Goal: Task Accomplishment & Management: Manage account settings

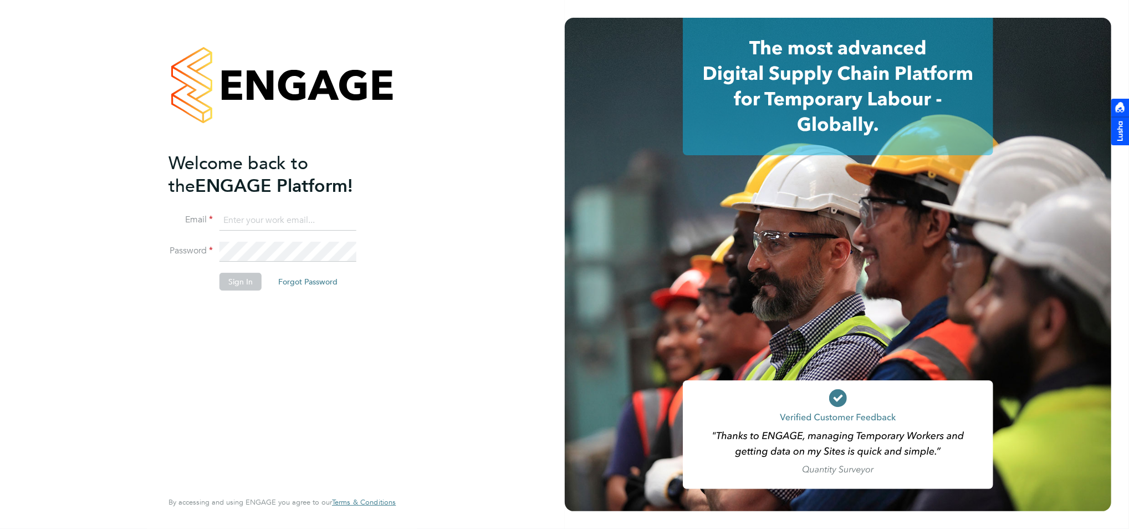
type input "brad.minns@ganymedesolutions.co.uk"
click at [251, 285] on button "Sign In" at bounding box center [241, 282] width 42 height 18
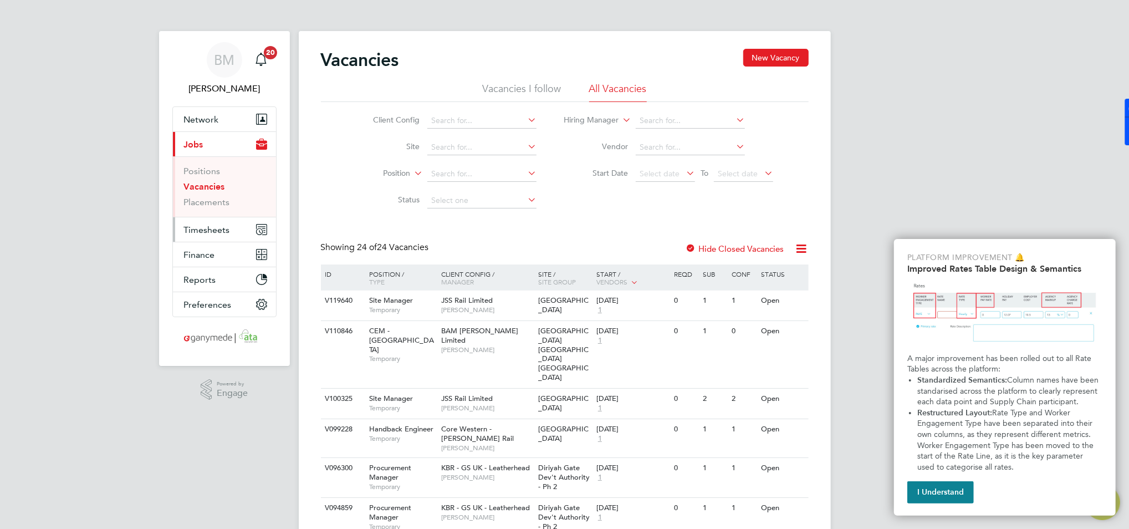
click at [214, 226] on span "Timesheets" at bounding box center [207, 230] width 46 height 11
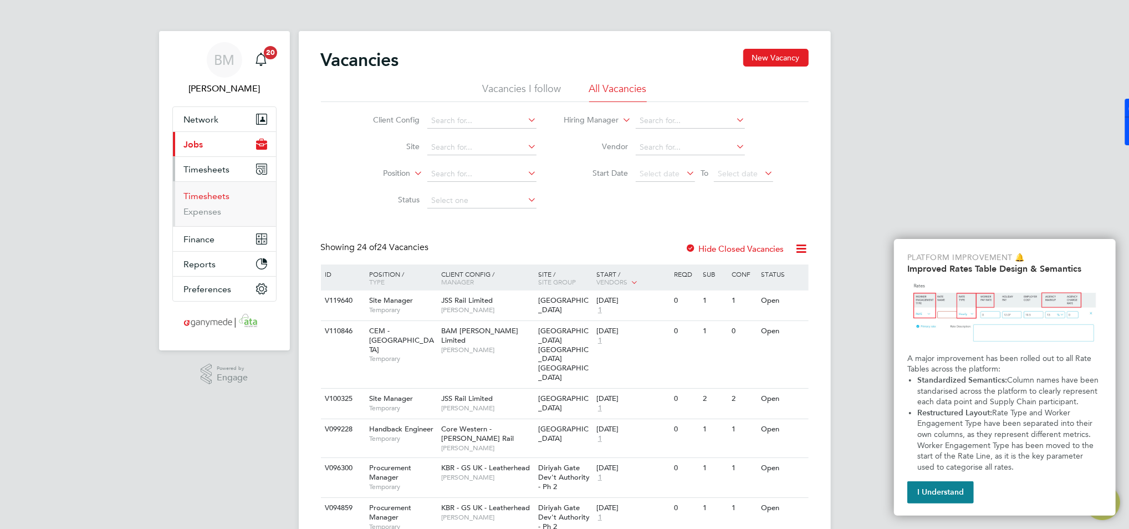
click at [207, 197] on link "Timesheets" at bounding box center [207, 196] width 46 height 11
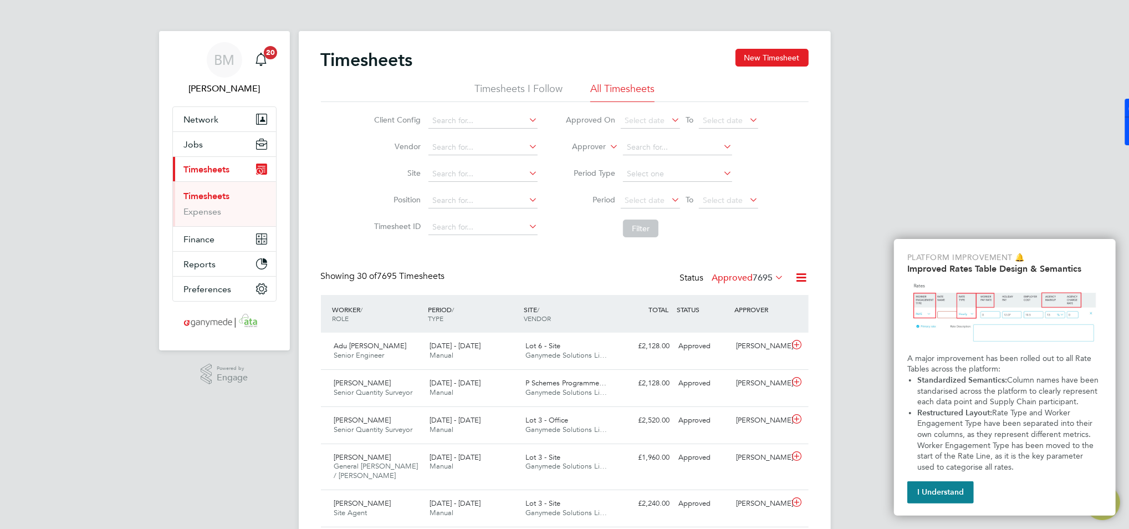
click at [599, 144] on label "Approver" at bounding box center [581, 146] width 50 height 11
click at [573, 157] on li "Worker" at bounding box center [579, 159] width 55 height 14
click at [649, 148] on input at bounding box center [677, 148] width 109 height 16
click at [650, 142] on input "connorholl" at bounding box center [677, 148] width 109 height 16
click at [650, 148] on input "connorholl" at bounding box center [677, 148] width 109 height 16
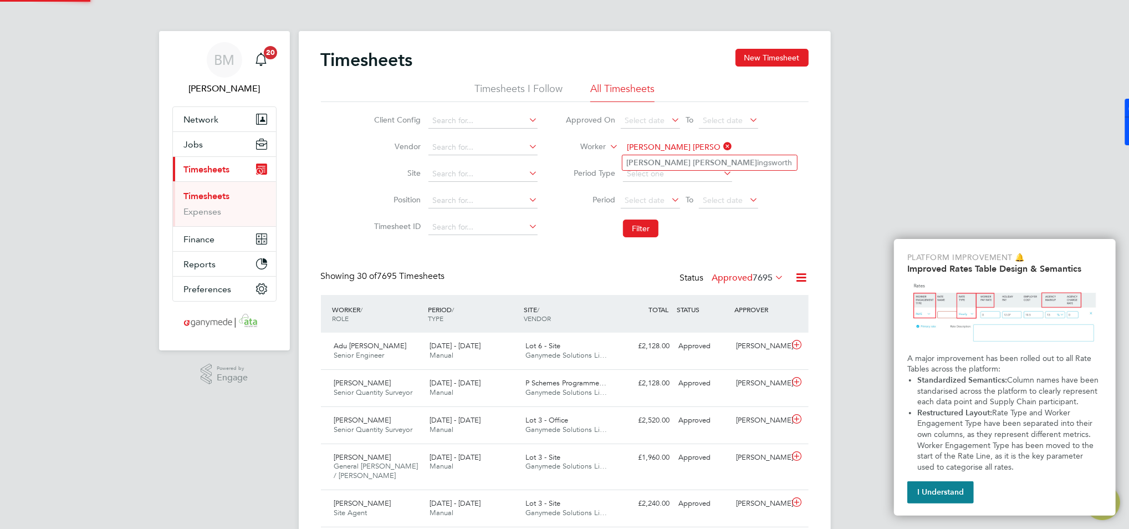
click at [654, 169] on li "[PERSON_NAME] [PERSON_NAME] ingsworth" at bounding box center [710, 162] width 175 height 15
type input "[PERSON_NAME] [PERSON_NAME]"
click at [646, 233] on button "Filter" at bounding box center [640, 229] width 35 height 18
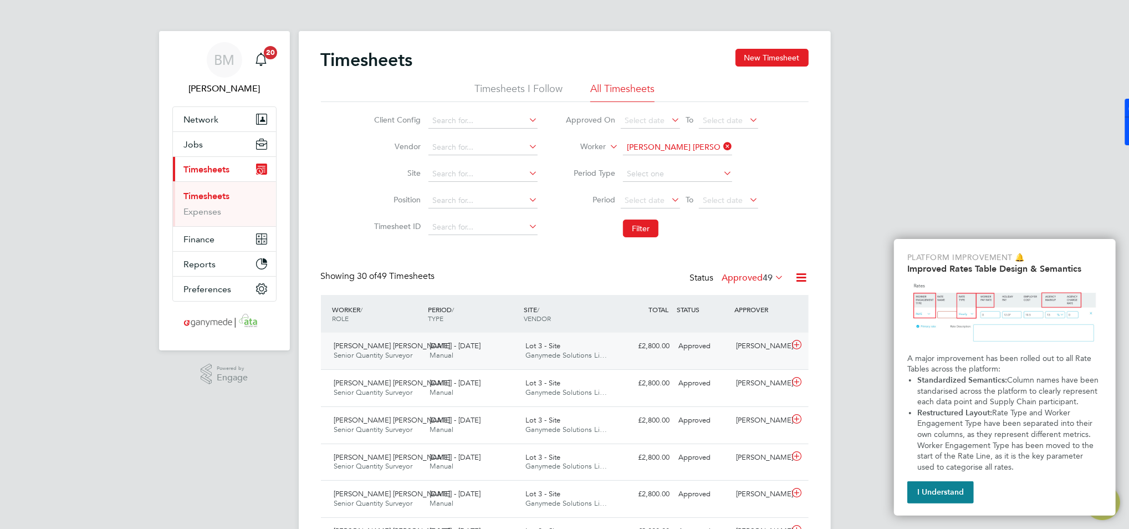
click at [610, 361] on div "Lot 3 - Site Ganymede Solutions Li…" at bounding box center [569, 351] width 96 height 28
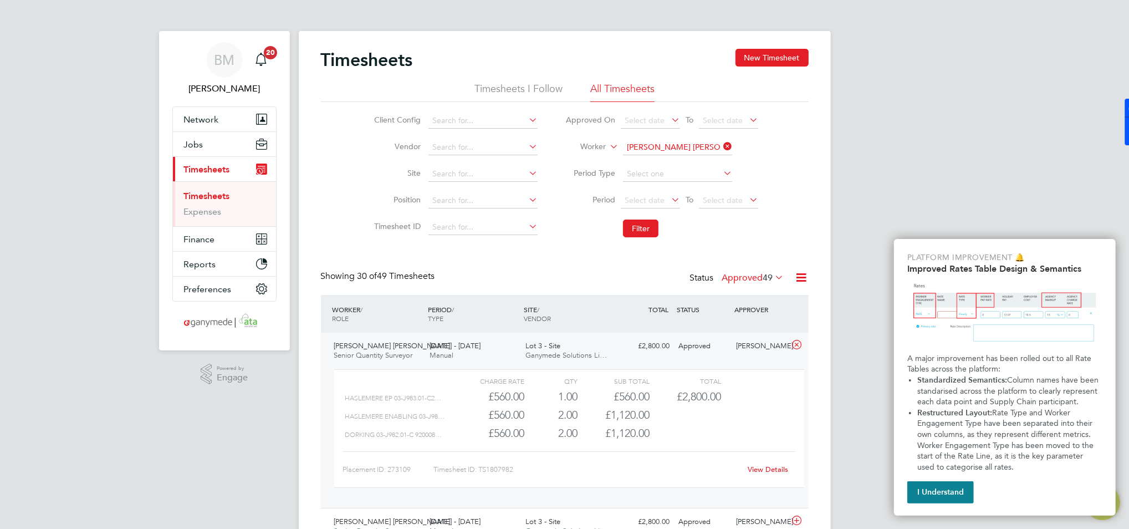
click at [778, 468] on link "View Details" at bounding box center [768, 469] width 40 height 9
click at [193, 214] on link "Expenses" at bounding box center [203, 211] width 38 height 11
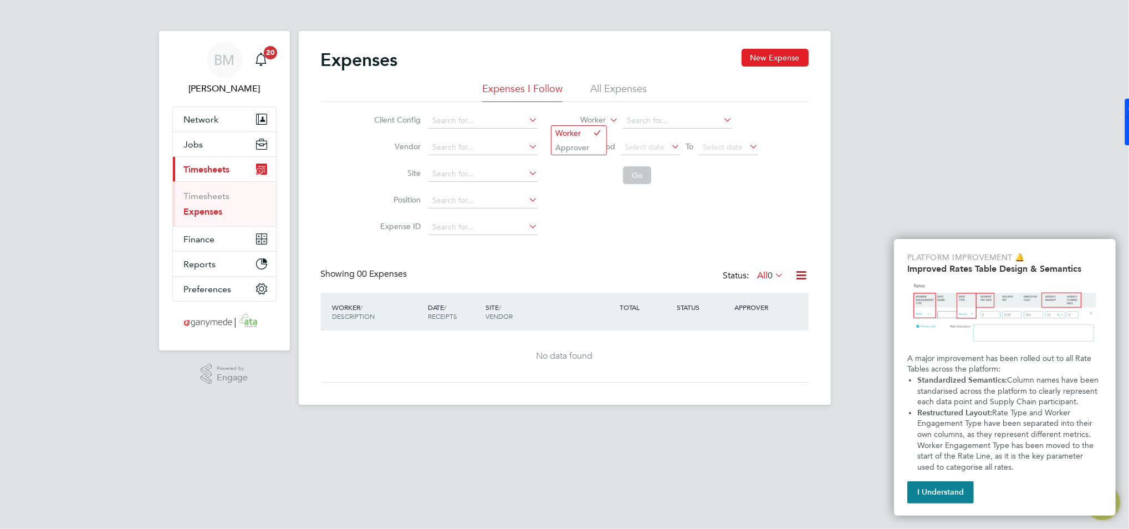
click at [601, 120] on label "Worker" at bounding box center [581, 120] width 50 height 11
click at [657, 118] on input at bounding box center [677, 121] width 109 height 16
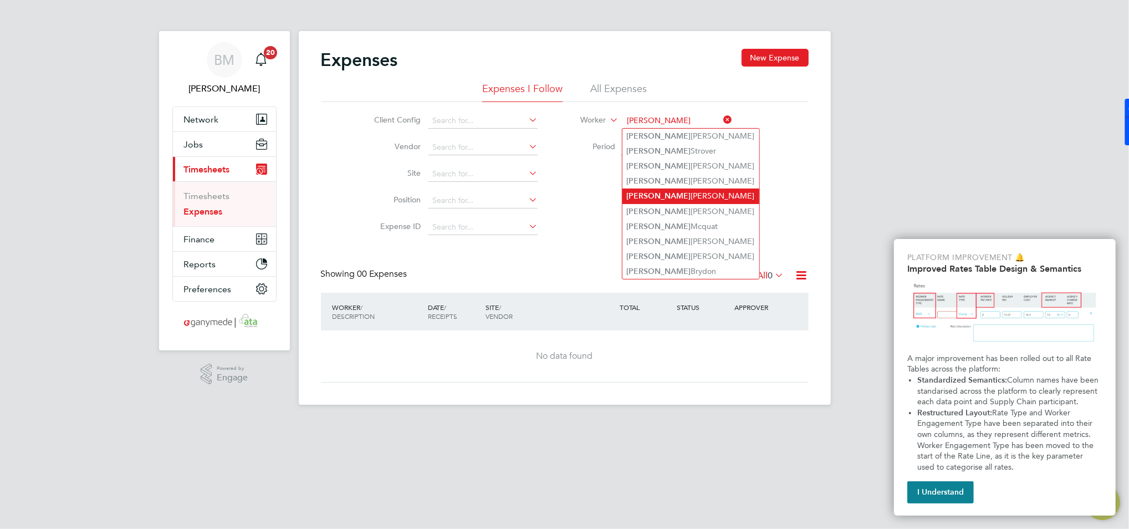
click at [670, 197] on li "[PERSON_NAME] [PERSON_NAME]" at bounding box center [691, 195] width 137 height 15
type input "[PERSON_NAME] [PERSON_NAME]"
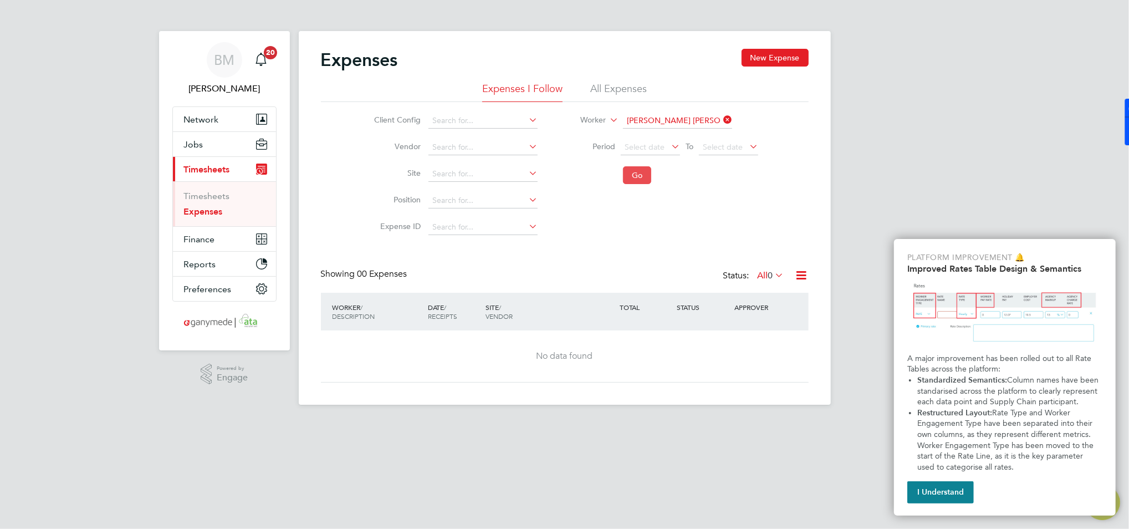
click at [631, 174] on button "Go" at bounding box center [637, 175] width 28 height 18
click at [764, 278] on label "All 0" at bounding box center [771, 275] width 27 height 11
click at [755, 225] on div "Client Config Vendor Site Position Expense ID Worker [PERSON_NAME] [PERSON_NAME…" at bounding box center [565, 171] width 488 height 139
click at [615, 93] on li "All Expenses" at bounding box center [618, 92] width 57 height 20
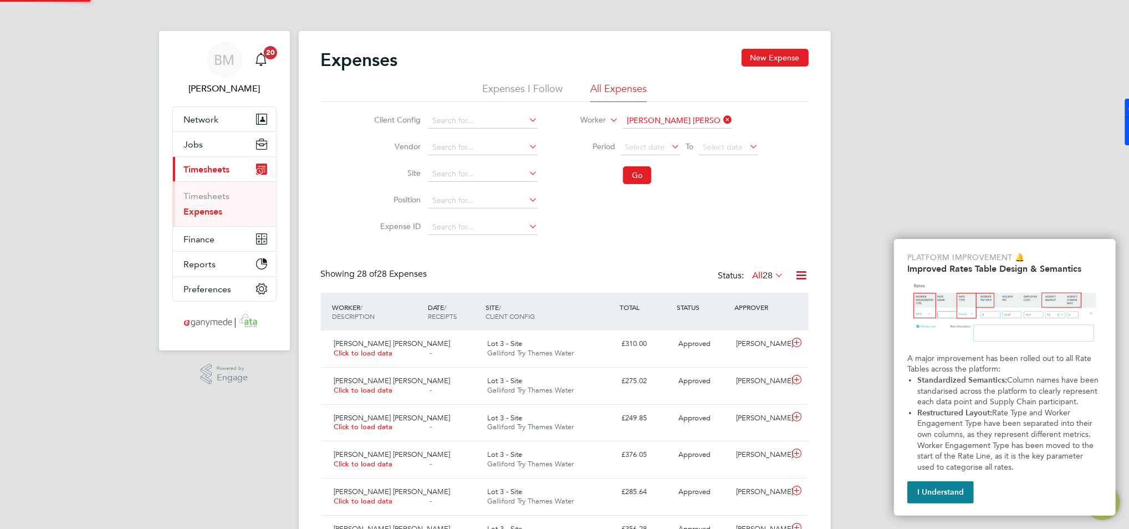
scroll to position [28, 96]
click at [606, 357] on div "Lot 3 - Site [GEOGRAPHIC_DATA]" at bounding box center [550, 349] width 134 height 28
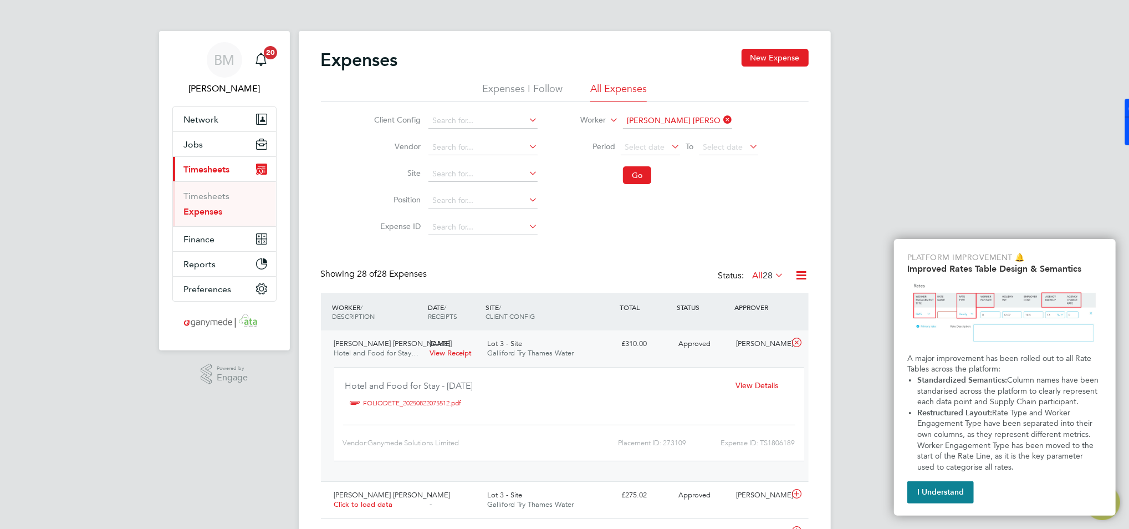
click at [771, 380] on span "View Details" at bounding box center [757, 385] width 43 height 10
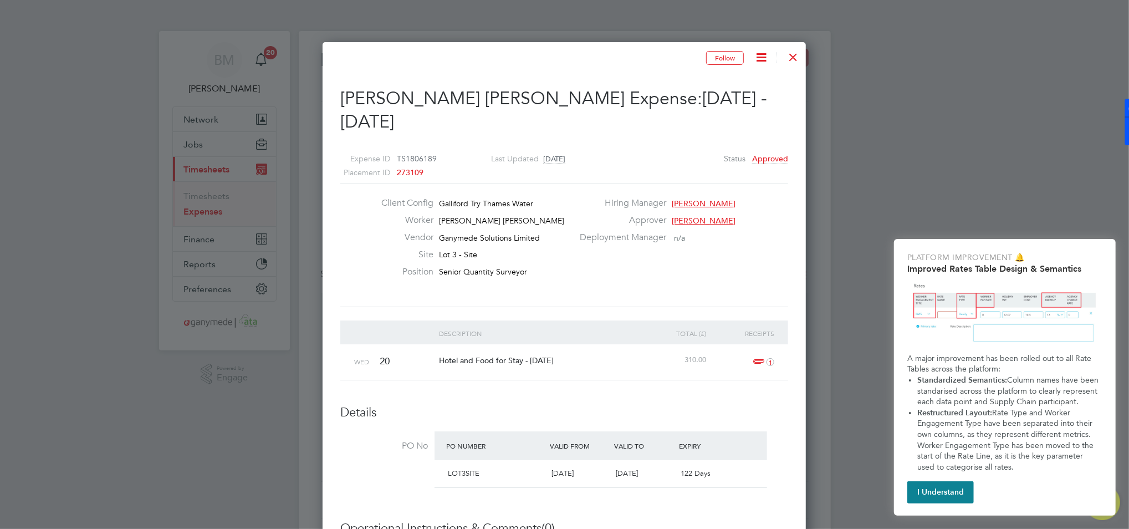
click at [791, 56] on div at bounding box center [793, 54] width 20 height 20
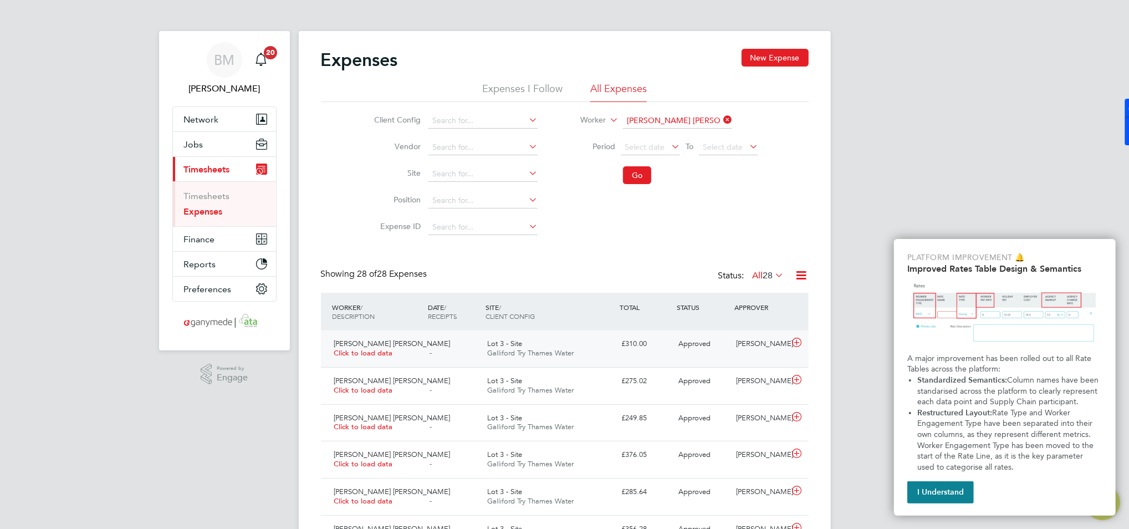
click at [625, 349] on div "£310.00" at bounding box center [646, 344] width 58 height 18
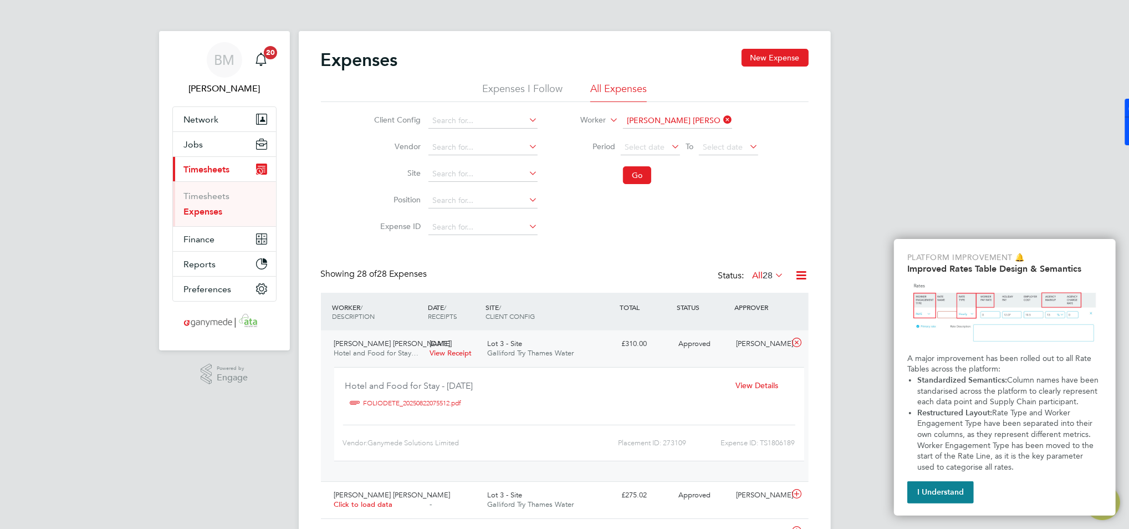
click at [755, 385] on span "View Details" at bounding box center [757, 385] width 43 height 10
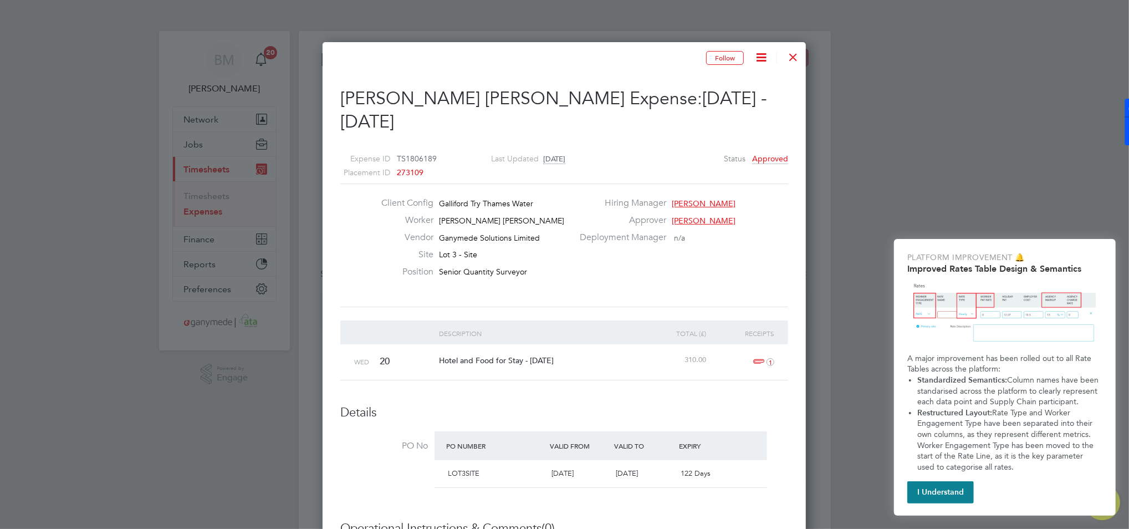
click at [635, 461] on div "LOT3SITE [DATE] [DATE] 122 Days" at bounding box center [601, 473] width 333 height 27
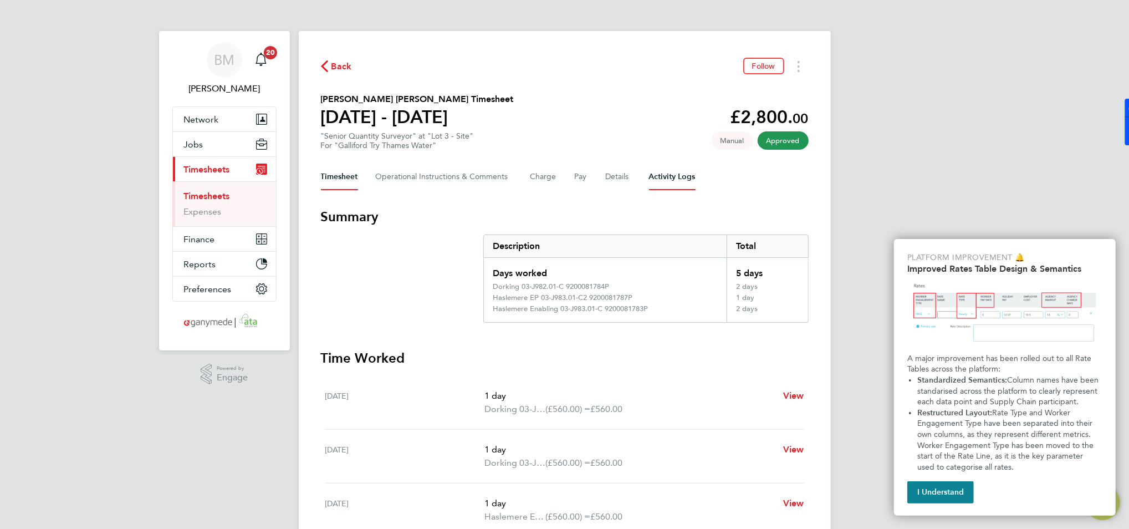
click at [662, 180] on Logs-tab "Activity Logs" at bounding box center [672, 177] width 47 height 27
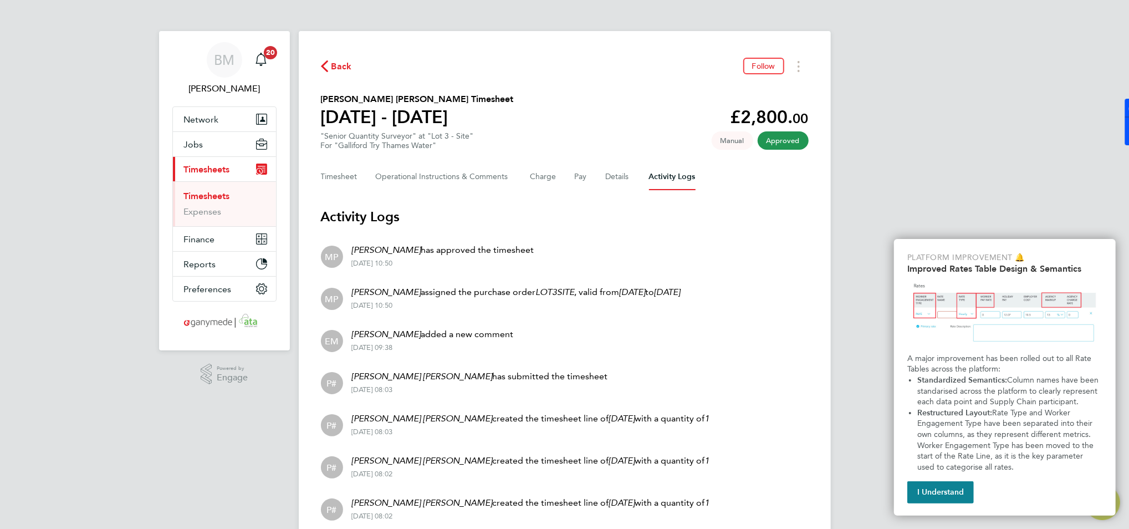
click at [739, 389] on li "P# Connor Hollingsworth has submitted the timesheet 26 Aug 2025 - 08:03" at bounding box center [565, 382] width 488 height 42
